Goal: Task Accomplishment & Management: Use online tool/utility

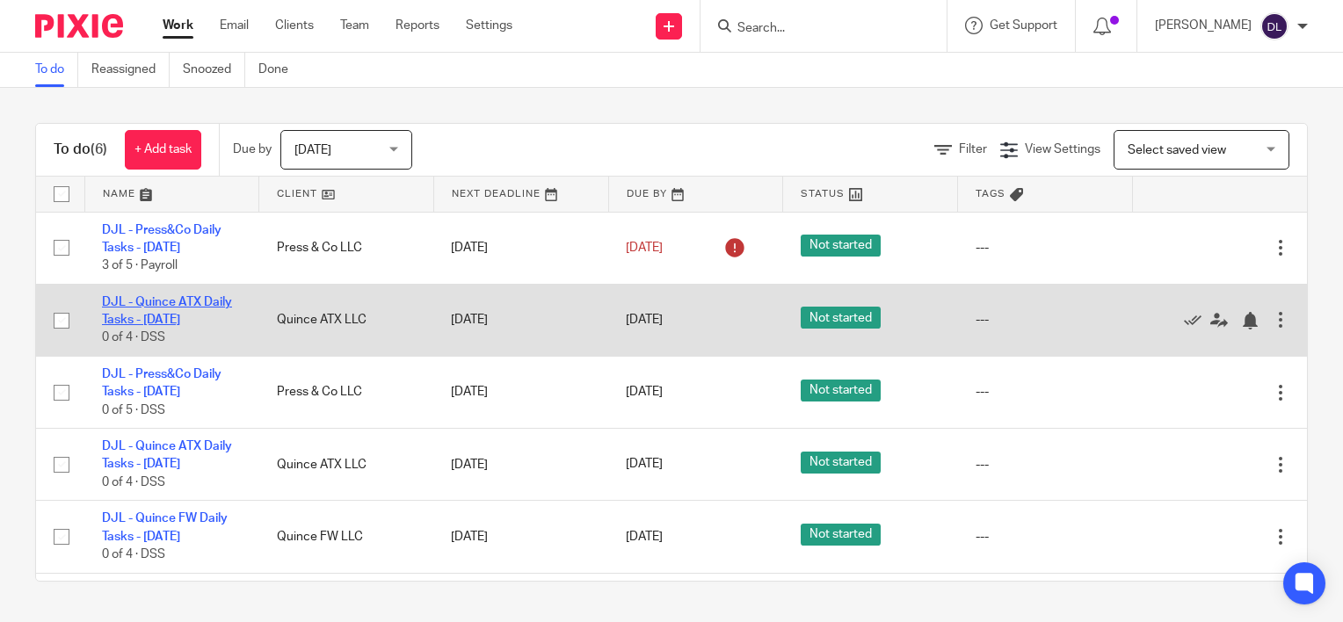
click at [162, 316] on link "DJL - Quince ATX Daily Tasks - [DATE]" at bounding box center [167, 311] width 130 height 30
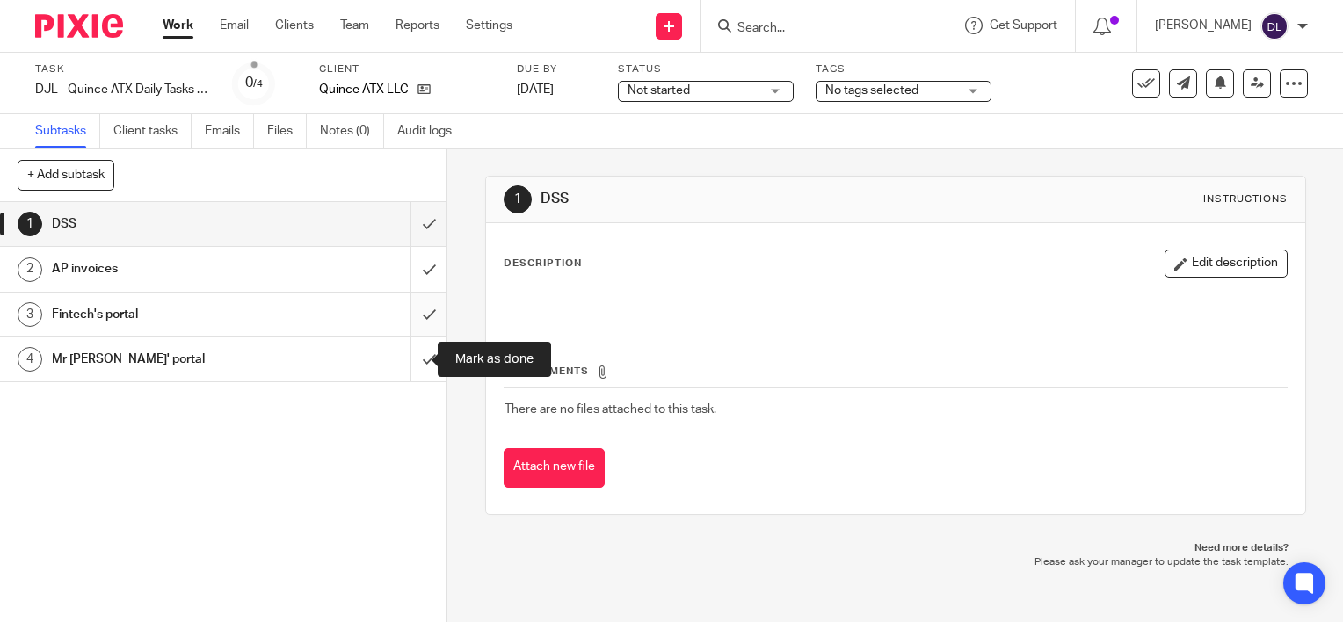
drag, startPoint x: 408, startPoint y: 355, endPoint x: 413, endPoint y: 334, distance: 21.7
click at [409, 354] on input "submit" at bounding box center [223, 359] width 446 height 44
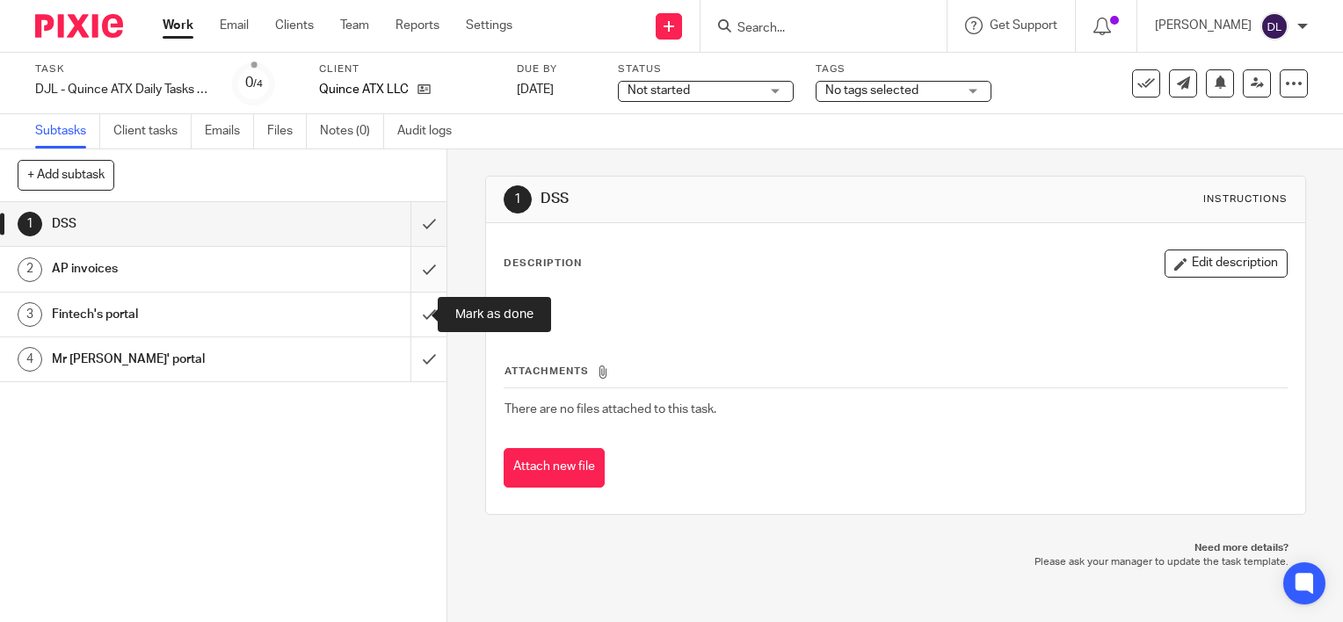
drag, startPoint x: 420, startPoint y: 306, endPoint x: 413, endPoint y: 271, distance: 35.8
click at [420, 305] on input "submit" at bounding box center [223, 315] width 446 height 44
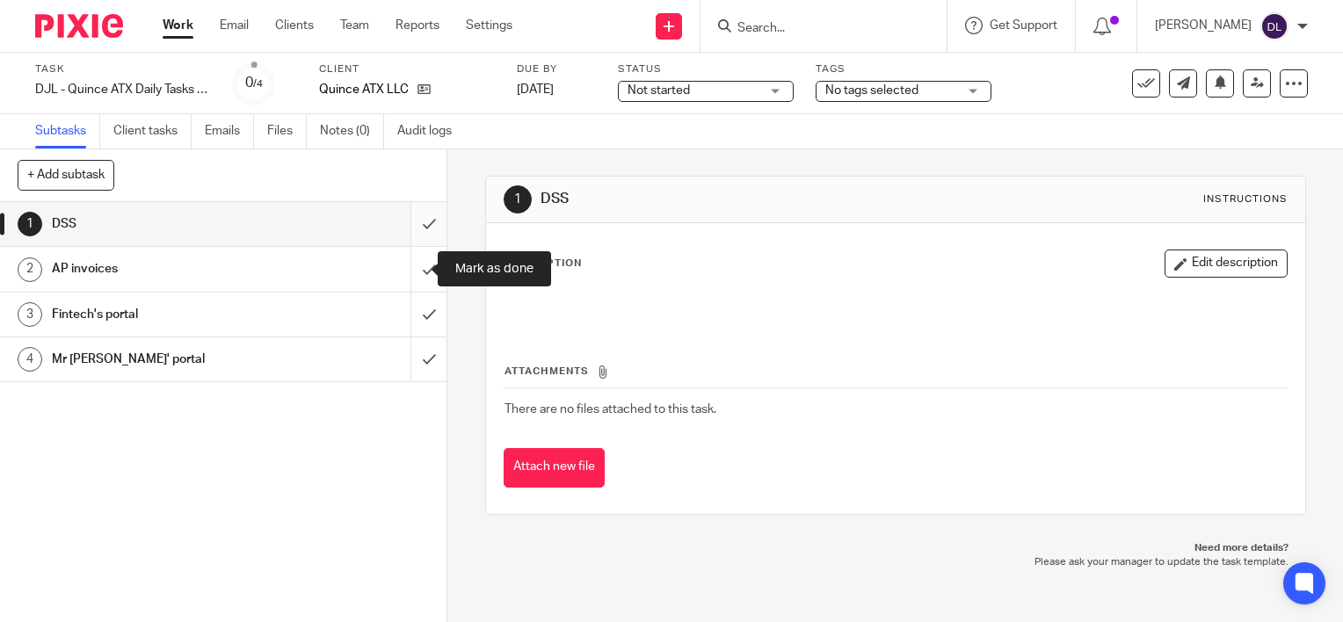
drag, startPoint x: 411, startPoint y: 261, endPoint x: 411, endPoint y: 236, distance: 24.6
click at [411, 257] on input "submit" at bounding box center [223, 269] width 446 height 44
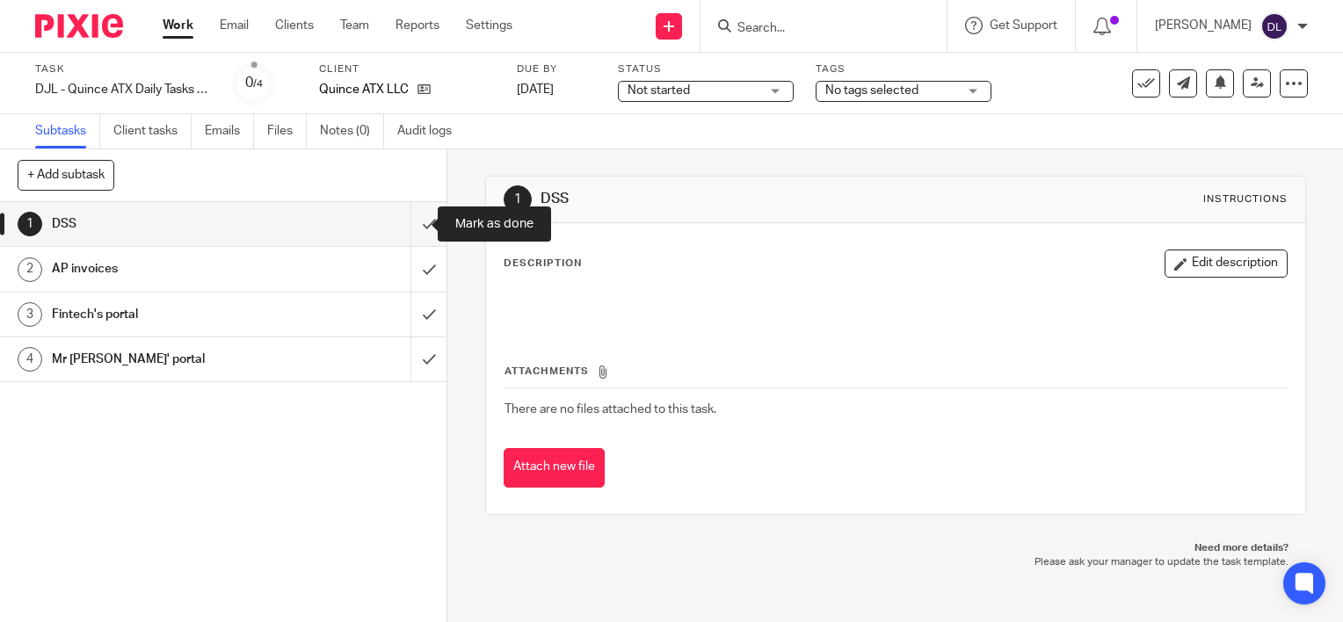
drag, startPoint x: 413, startPoint y: 228, endPoint x: 271, endPoint y: 91, distance: 197.6
click at [411, 228] on input "submit" at bounding box center [223, 224] width 446 height 44
click at [189, 34] on link "Work" at bounding box center [178, 26] width 31 height 18
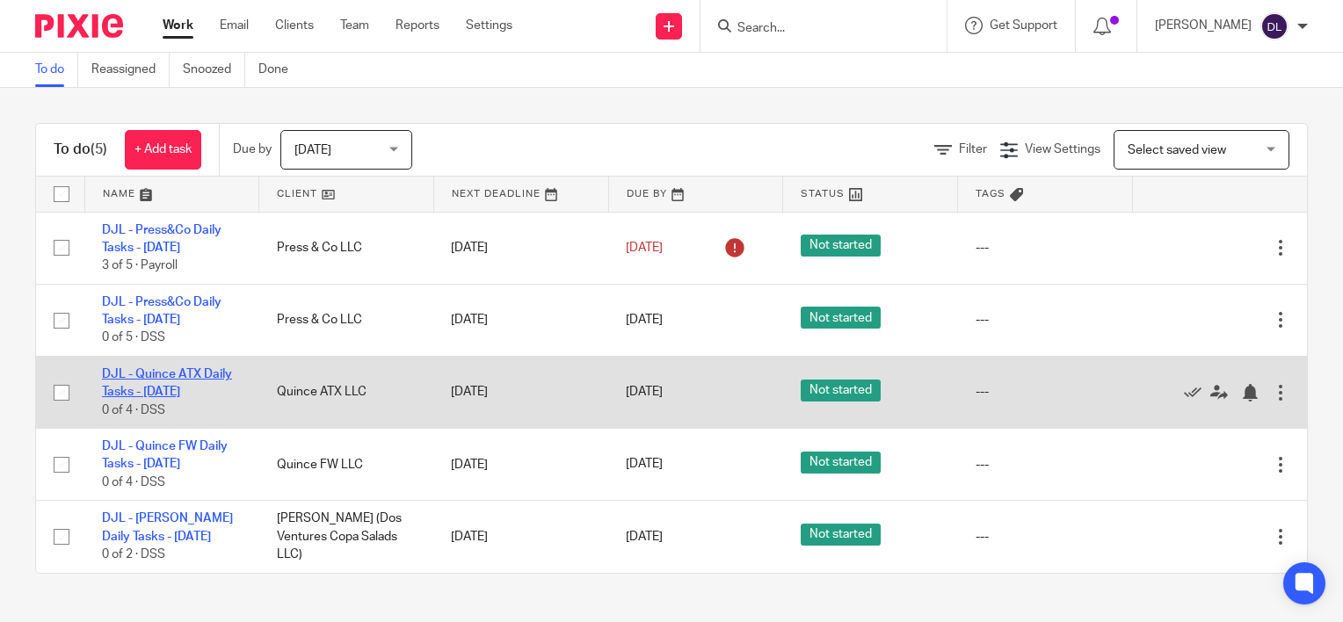
click at [196, 370] on link "DJL - Quince ATX Daily Tasks - [DATE]" at bounding box center [167, 383] width 130 height 30
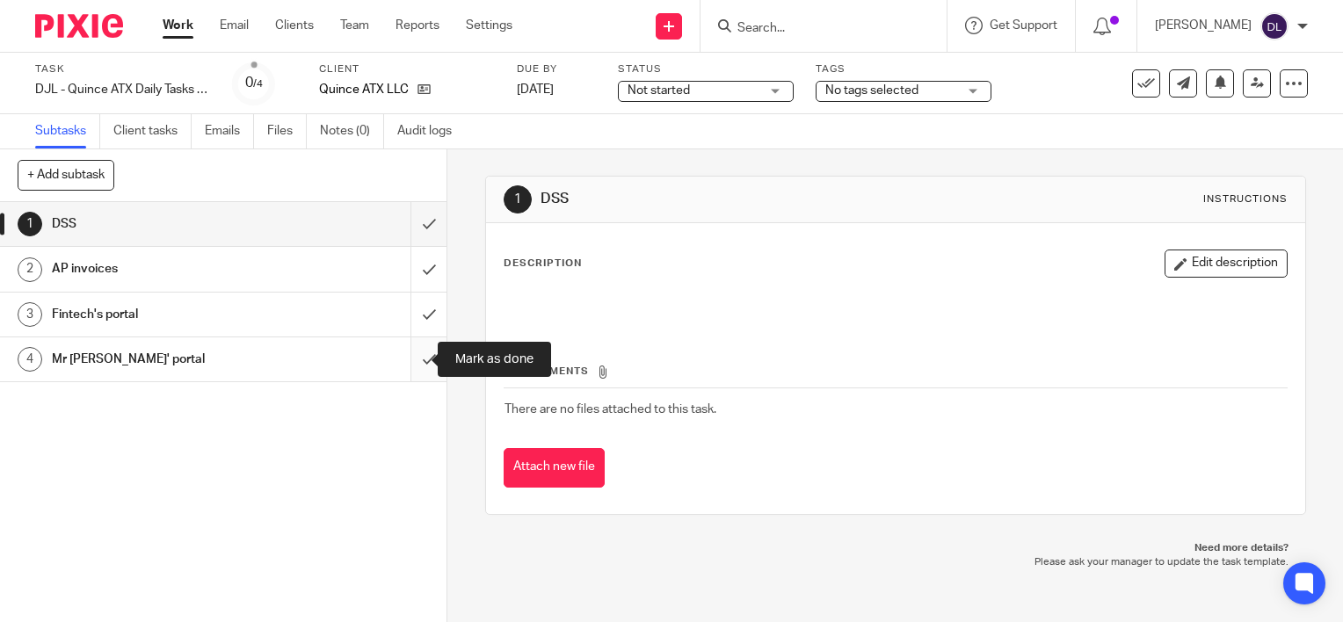
click at [423, 349] on input "submit" at bounding box center [223, 359] width 446 height 44
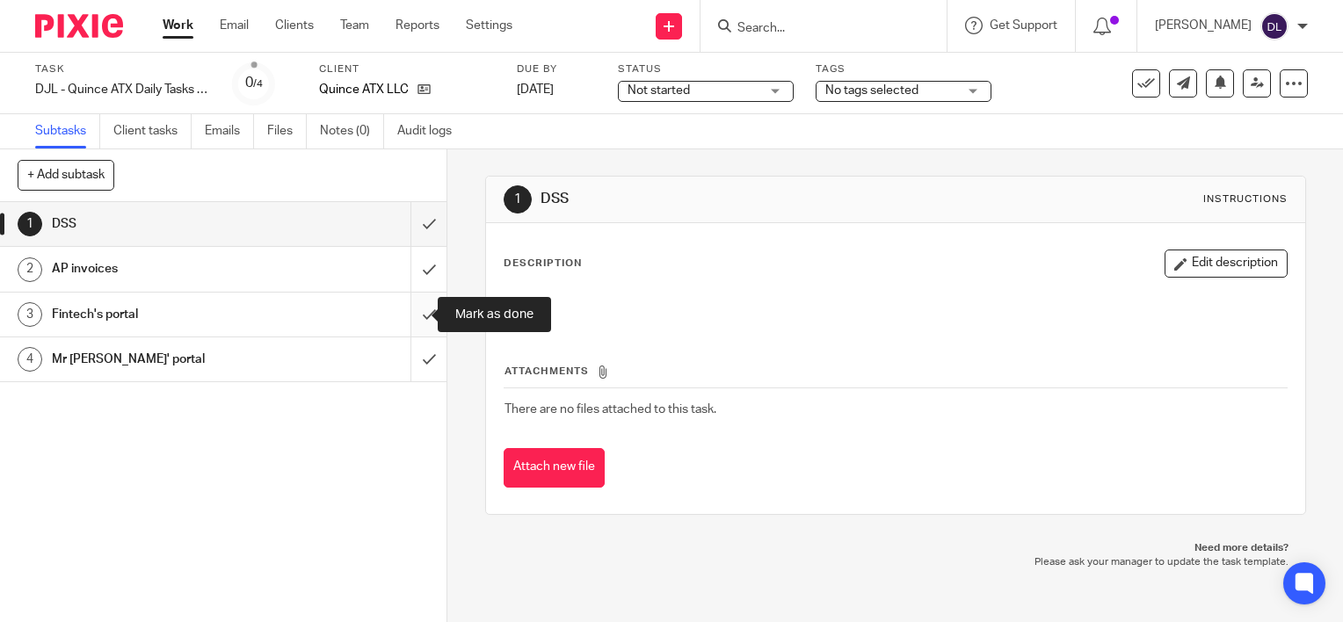
click at [409, 313] on input "submit" at bounding box center [223, 315] width 446 height 44
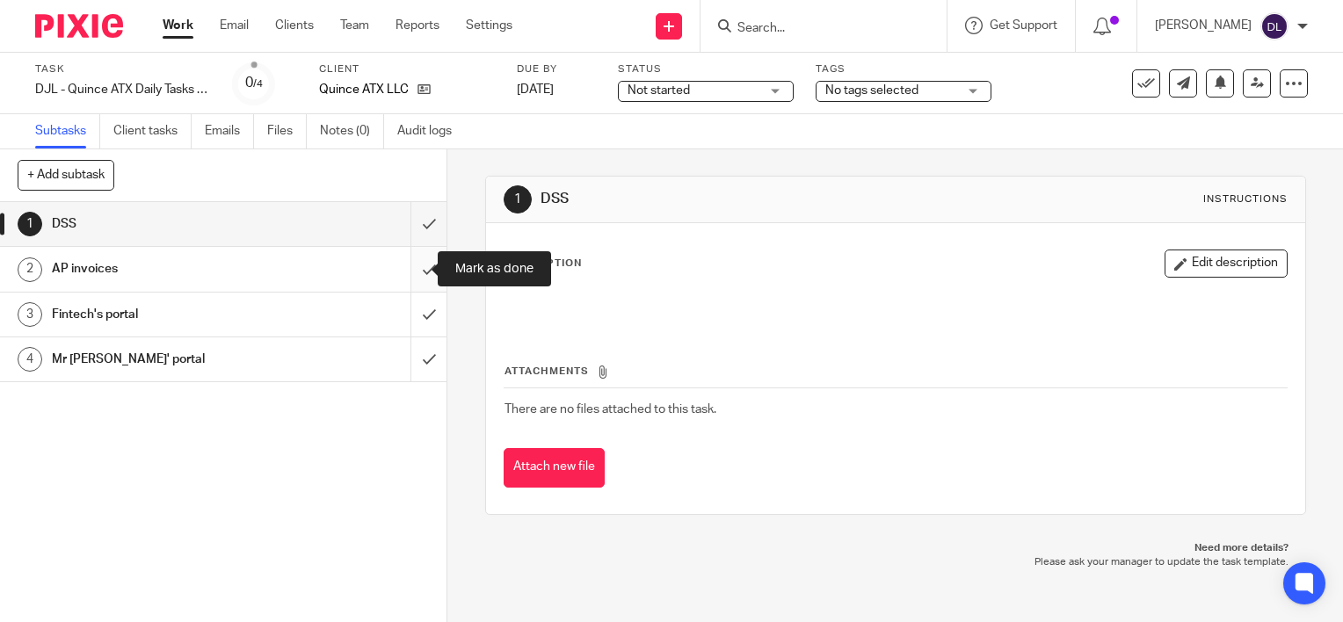
click at [417, 258] on input "submit" at bounding box center [223, 269] width 446 height 44
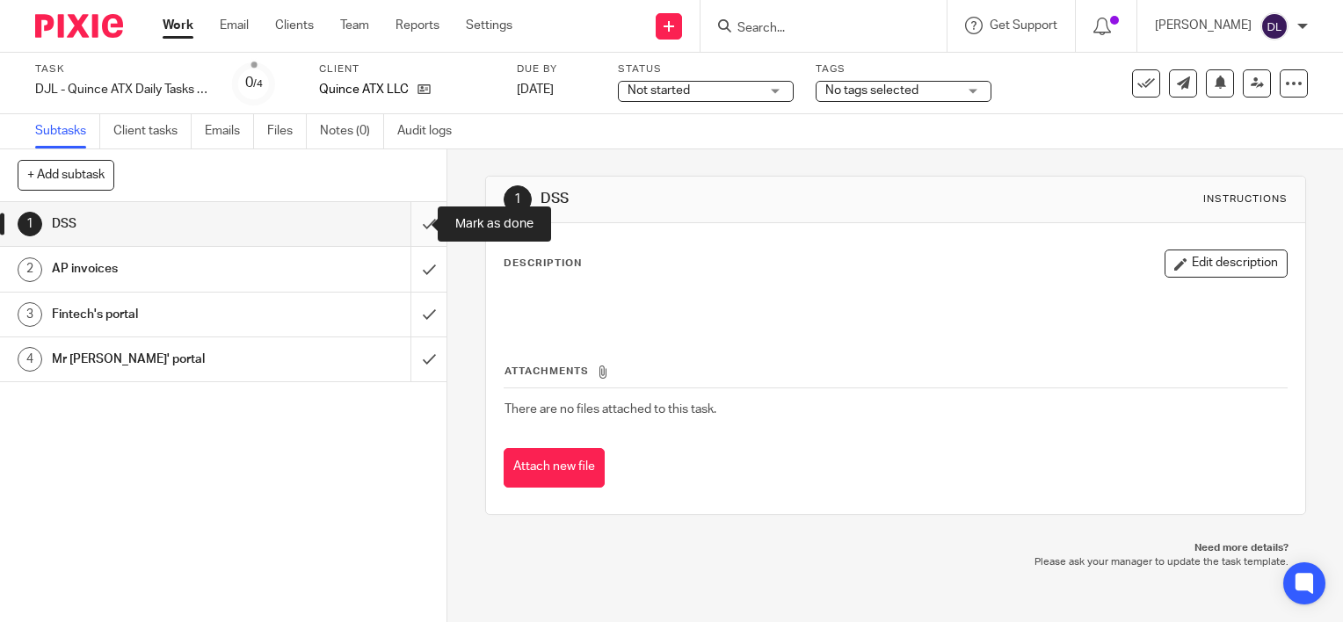
click at [418, 222] on input "submit" at bounding box center [223, 224] width 446 height 44
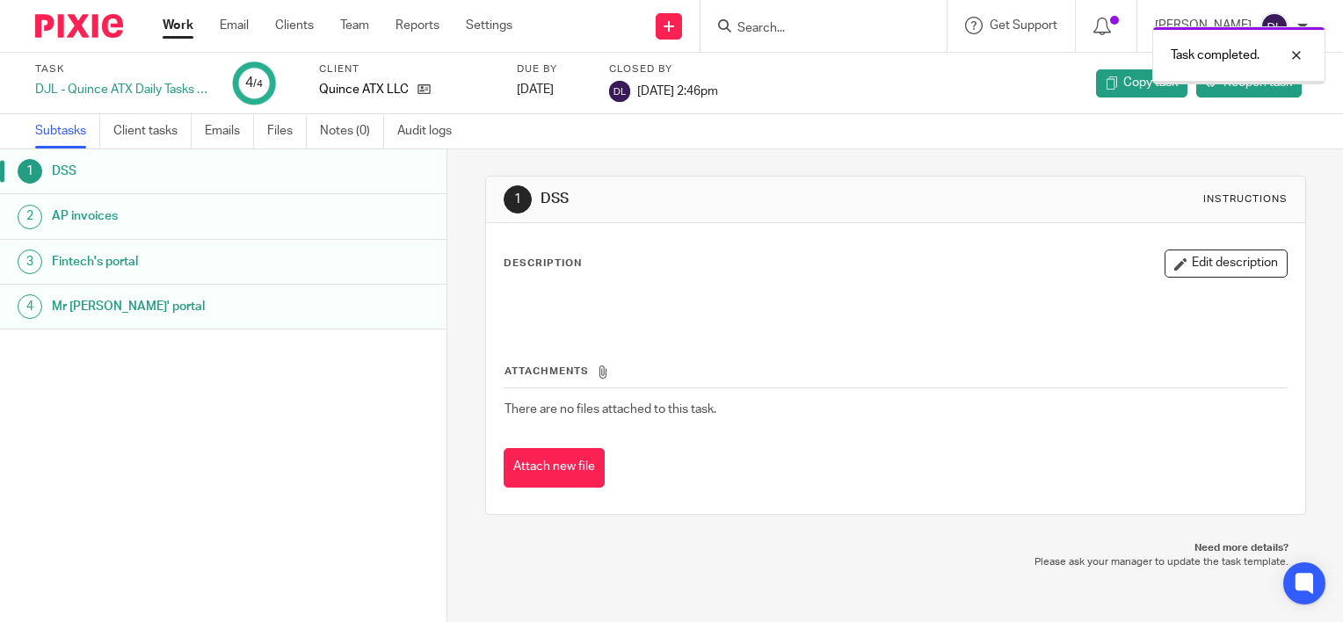
click at [174, 32] on link "Work" at bounding box center [178, 26] width 31 height 18
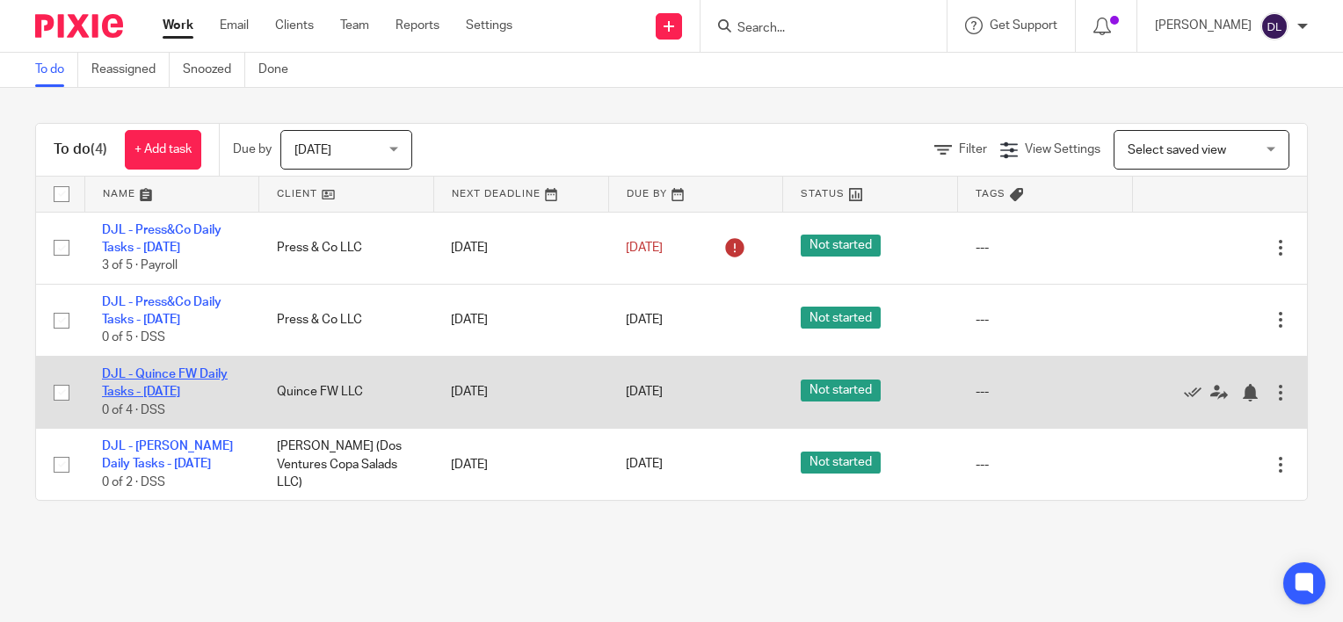
click at [185, 378] on link "DJL - Quince FW Daily Tasks - [DATE]" at bounding box center [165, 383] width 126 height 30
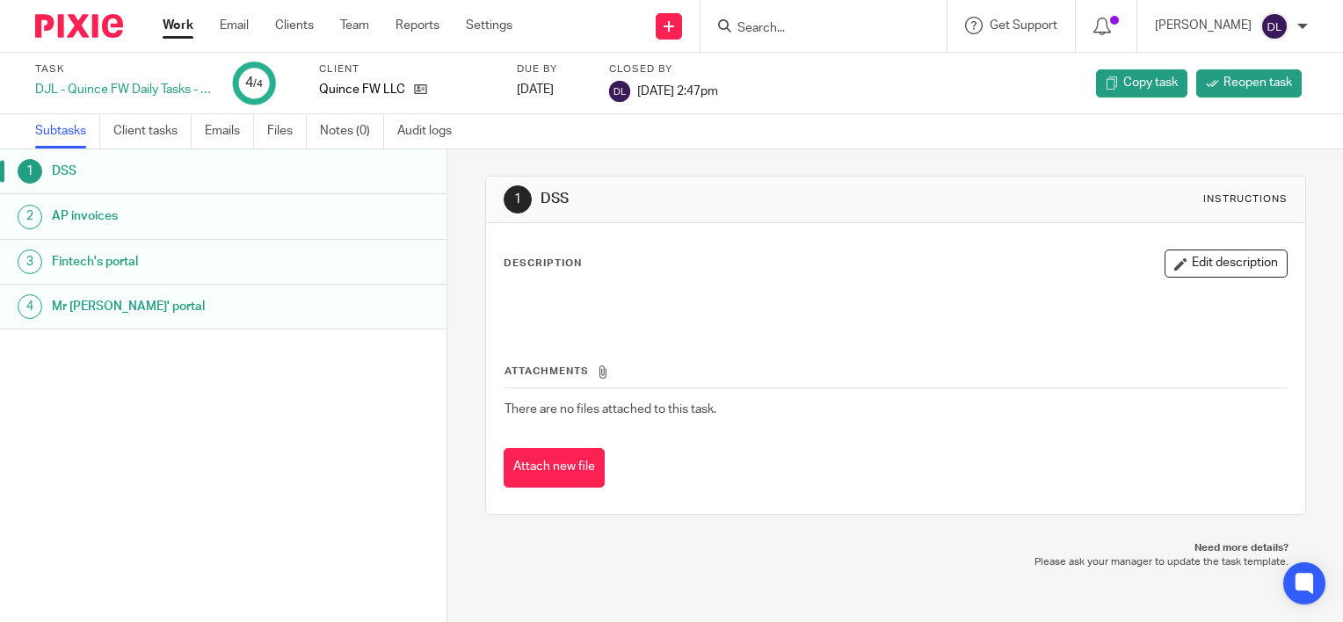
click at [192, 28] on link "Work" at bounding box center [178, 26] width 31 height 18
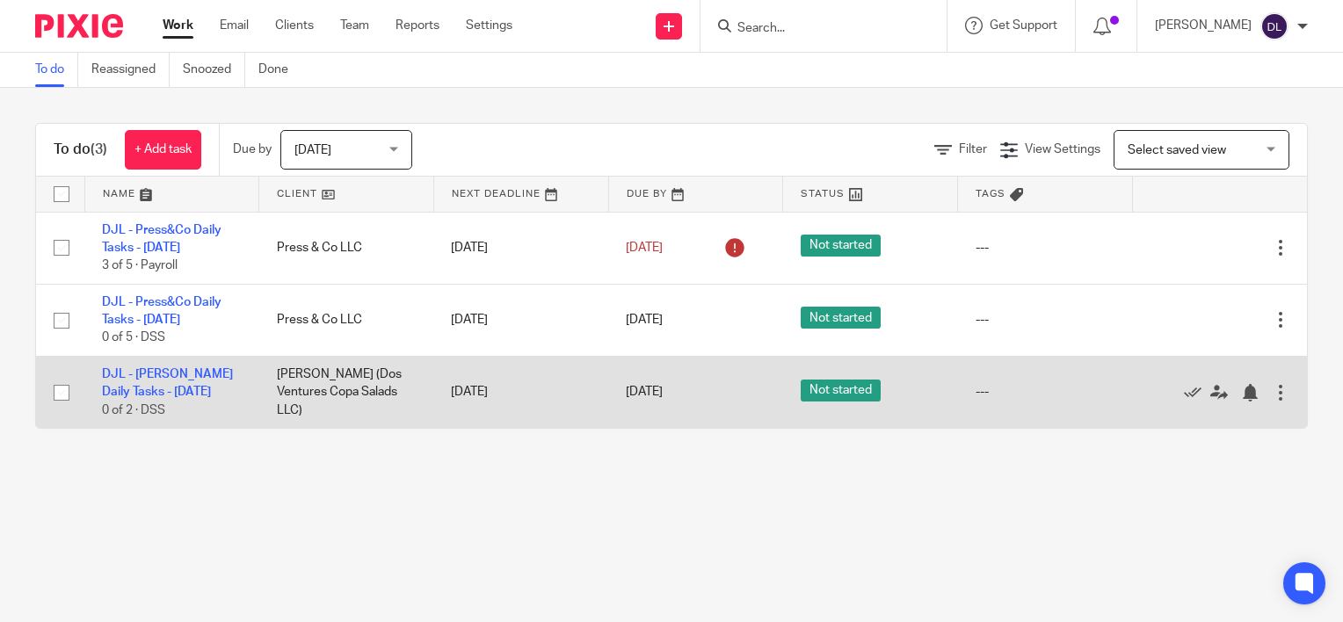
click at [1272, 387] on div at bounding box center [1281, 393] width 18 height 18
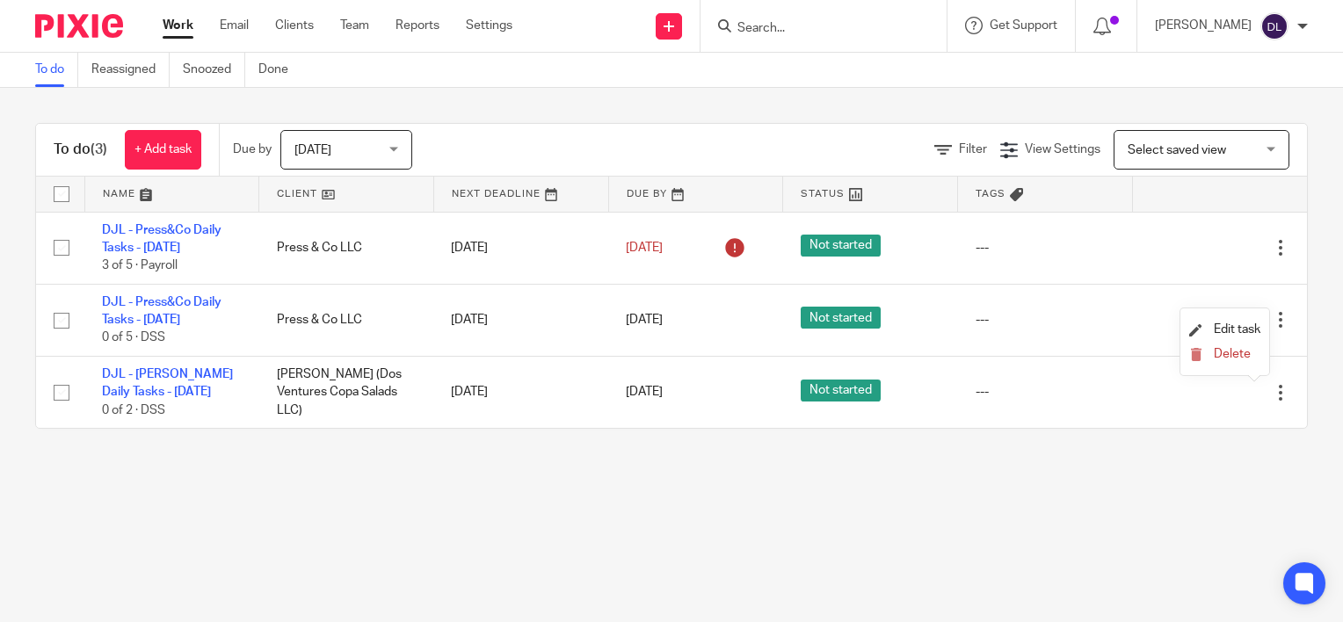
click at [1248, 362] on button "Delete" at bounding box center [1224, 355] width 71 height 14
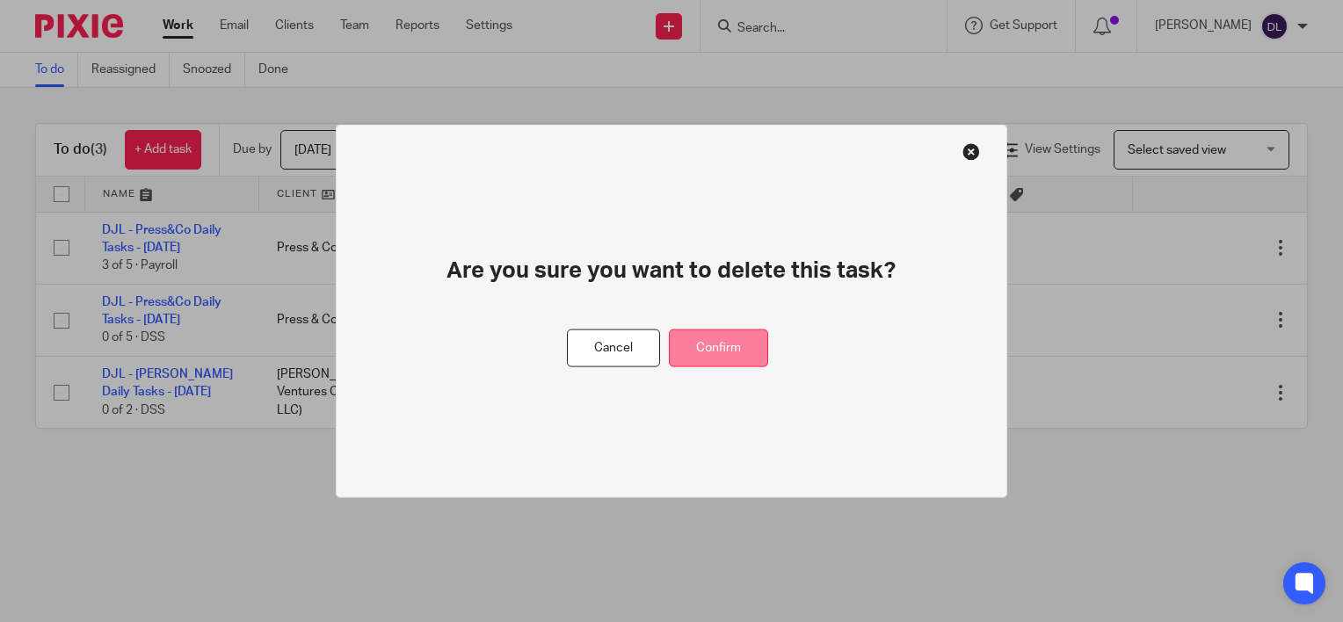
click at [709, 343] on button "Confirm" at bounding box center [718, 349] width 99 height 38
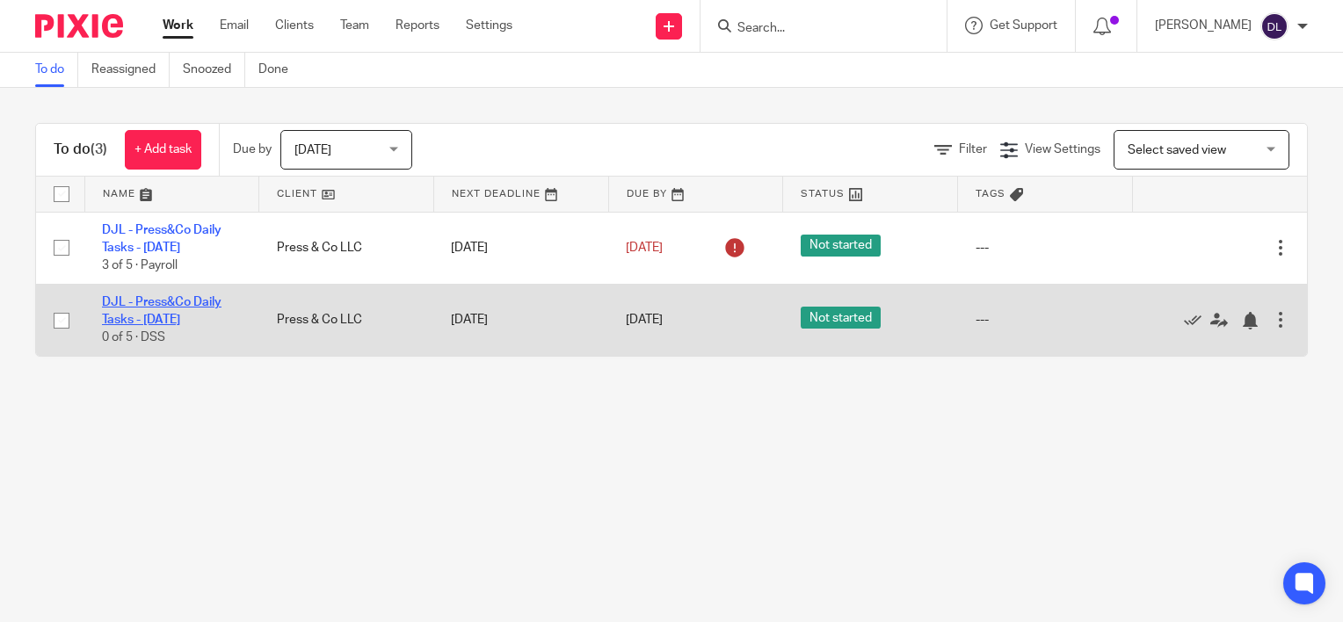
click at [158, 301] on link "DJL - Press&Co Daily Tasks - [DATE]" at bounding box center [162, 311] width 120 height 30
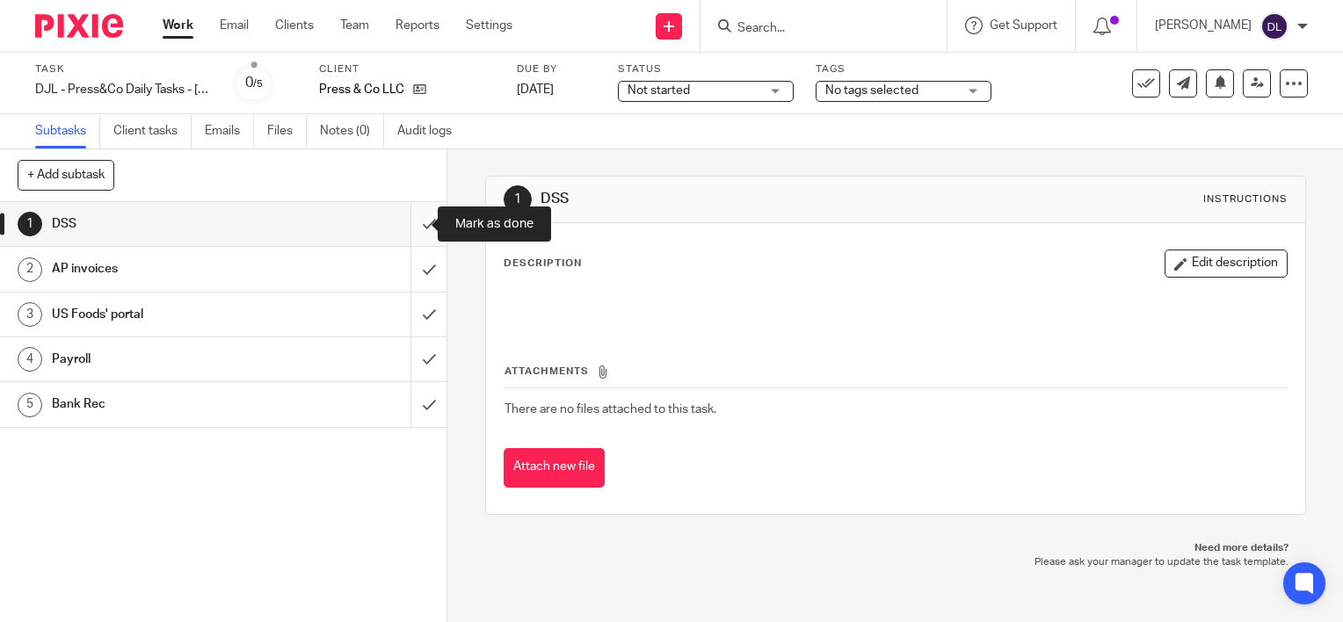
click at [404, 226] on input "submit" at bounding box center [223, 224] width 446 height 44
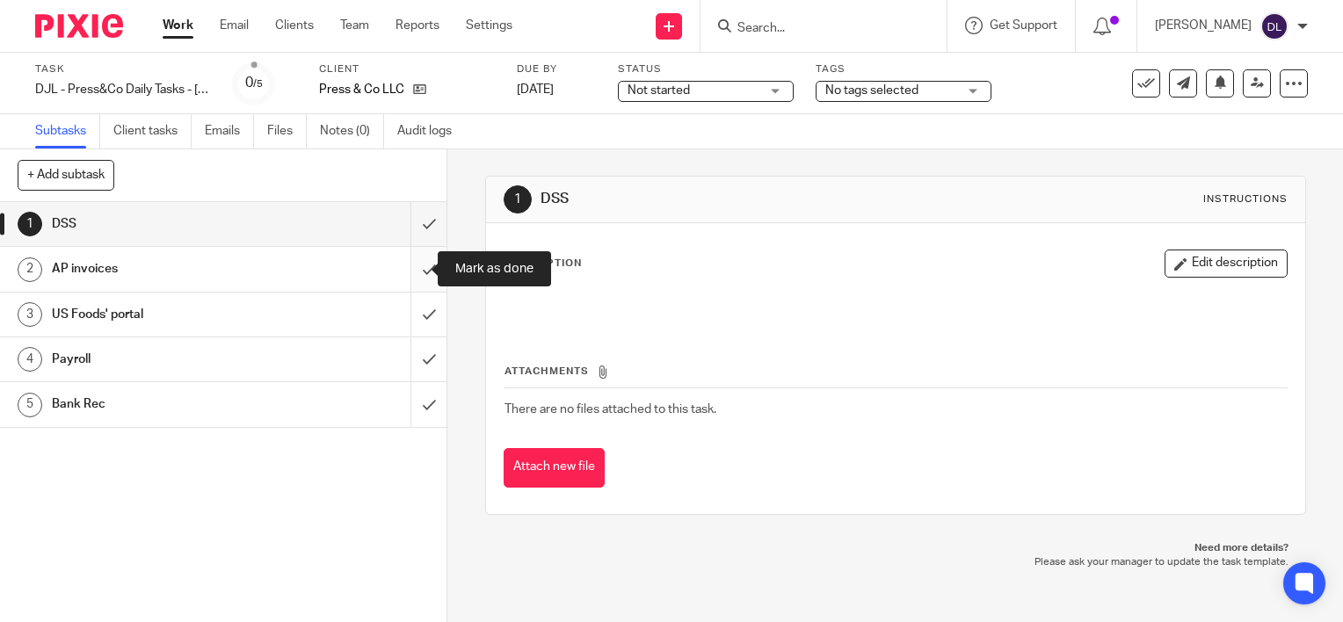
click at [408, 272] on input "submit" at bounding box center [223, 269] width 446 height 44
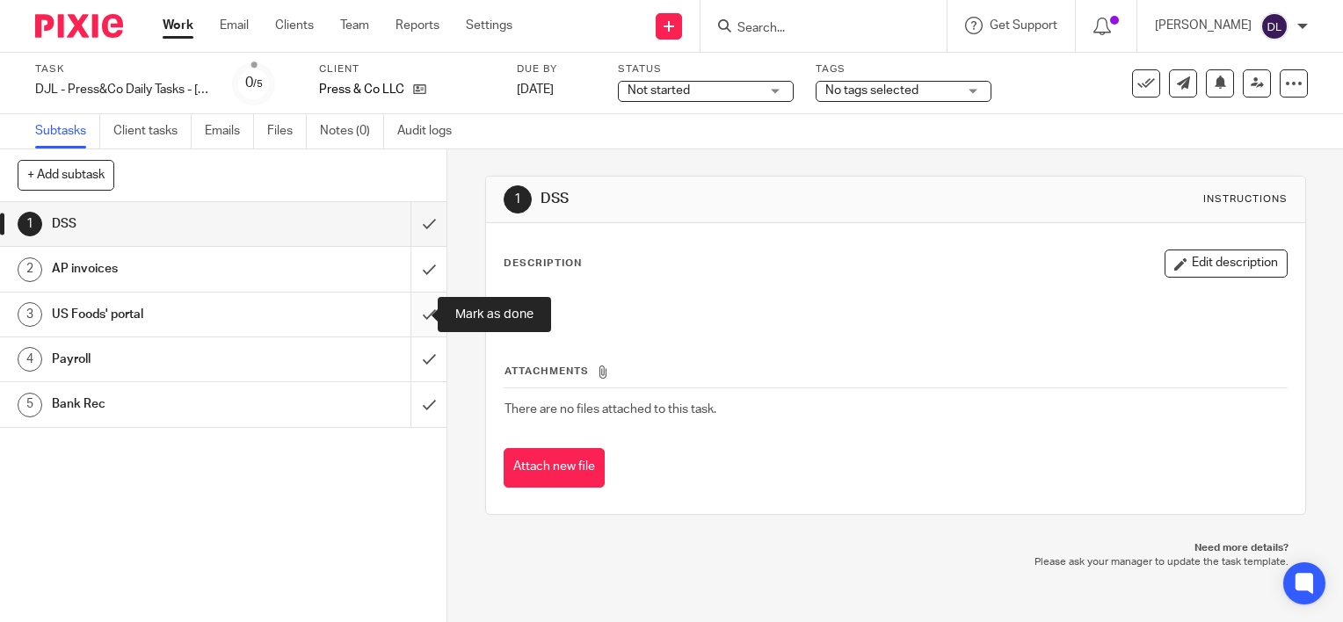
click at [411, 312] on input "submit" at bounding box center [223, 315] width 446 height 44
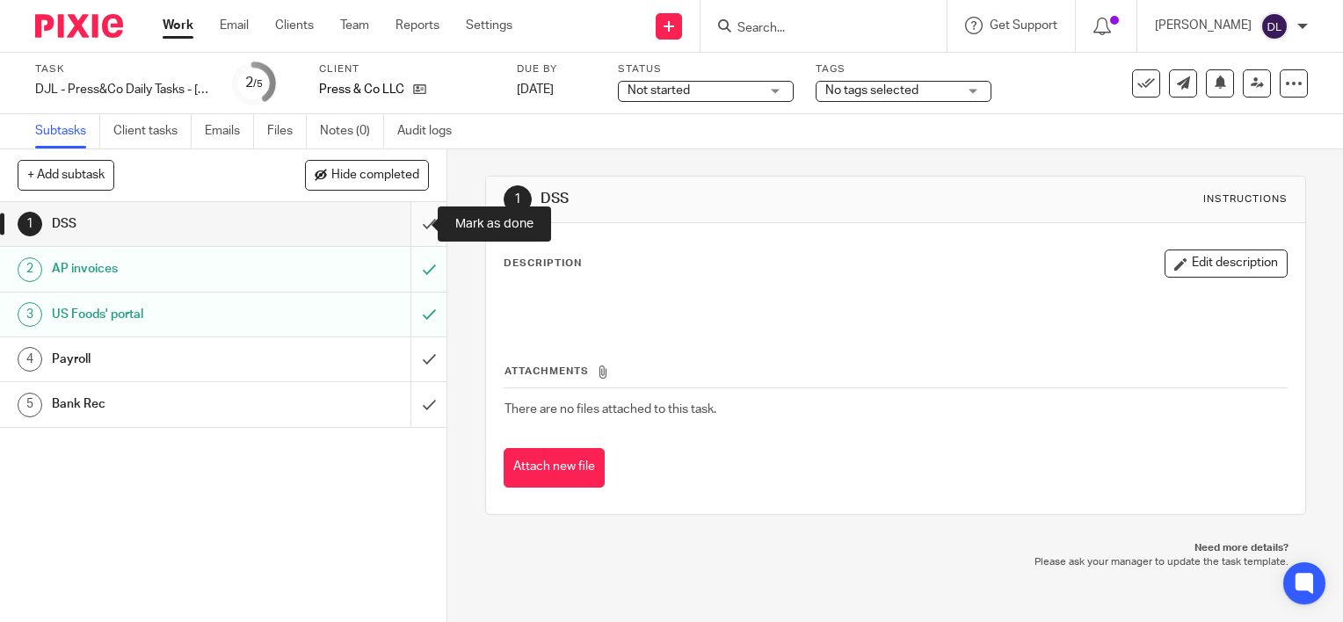
click at [415, 219] on input "submit" at bounding box center [223, 224] width 446 height 44
